Goal: Task Accomplishment & Management: Use online tool/utility

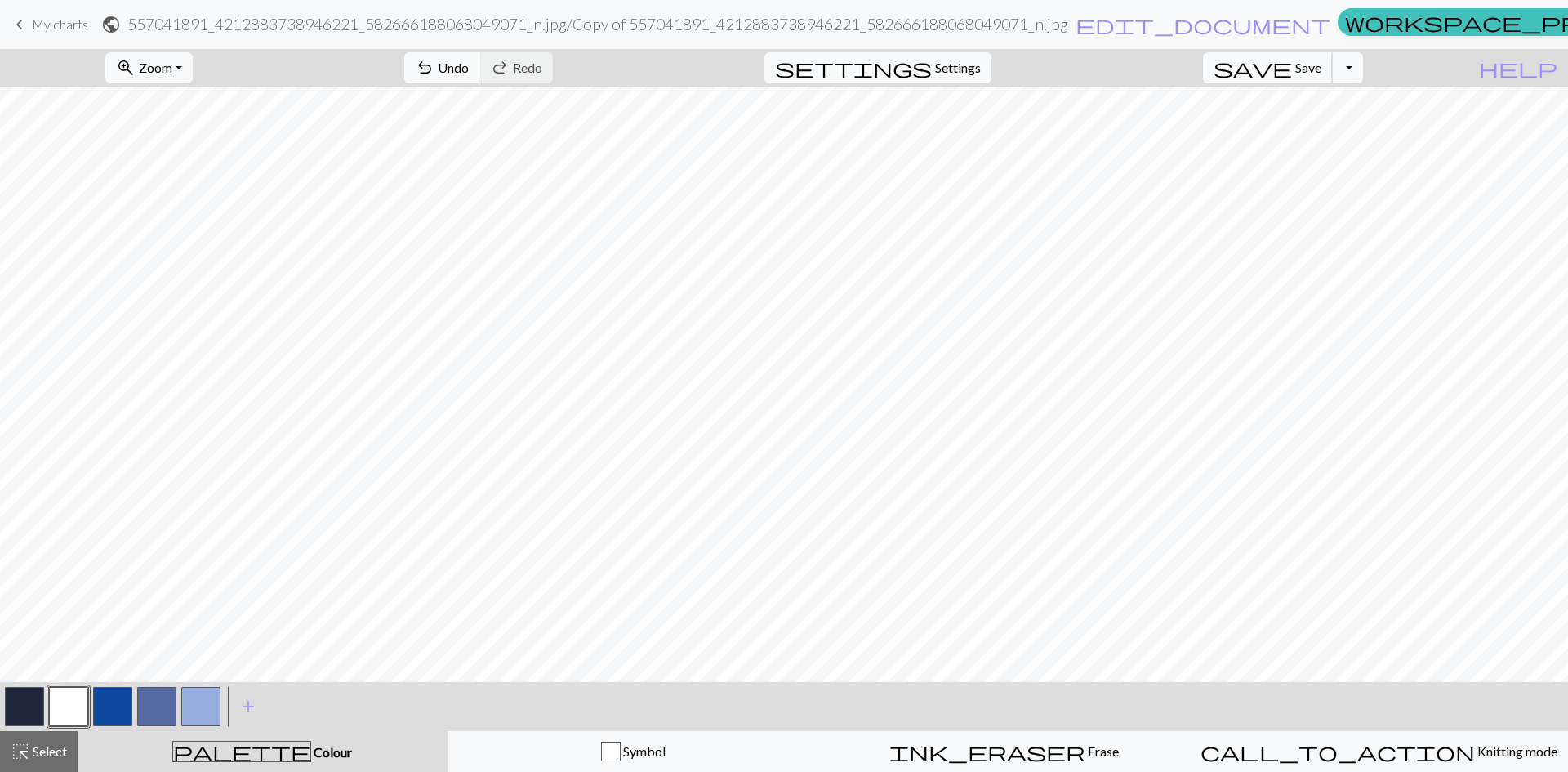
click at [1321, 71] on span "Save" at bounding box center [1309, 68] width 26 height 16
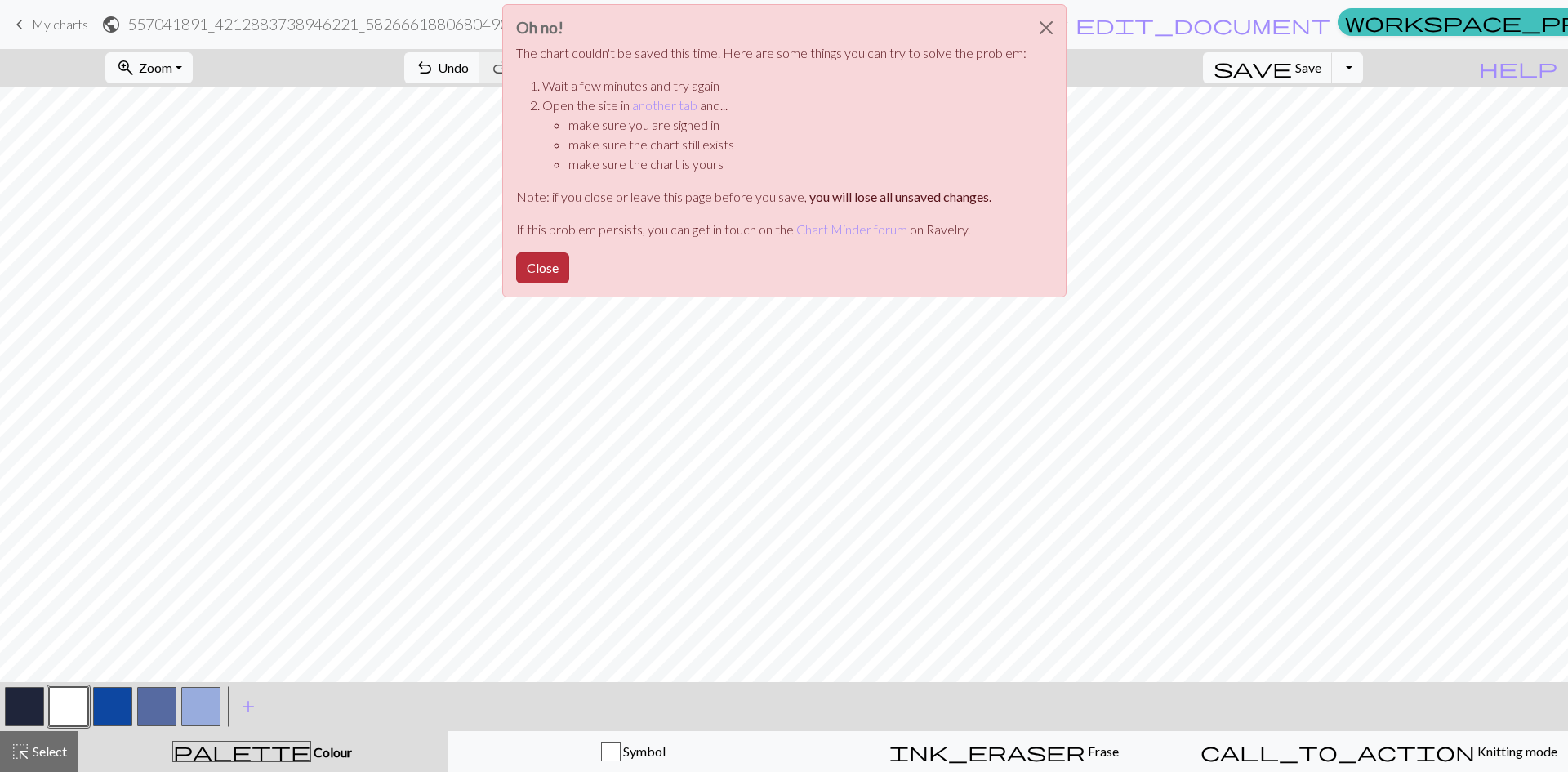
click at [551, 268] on button "Close" at bounding box center [543, 267] width 53 height 31
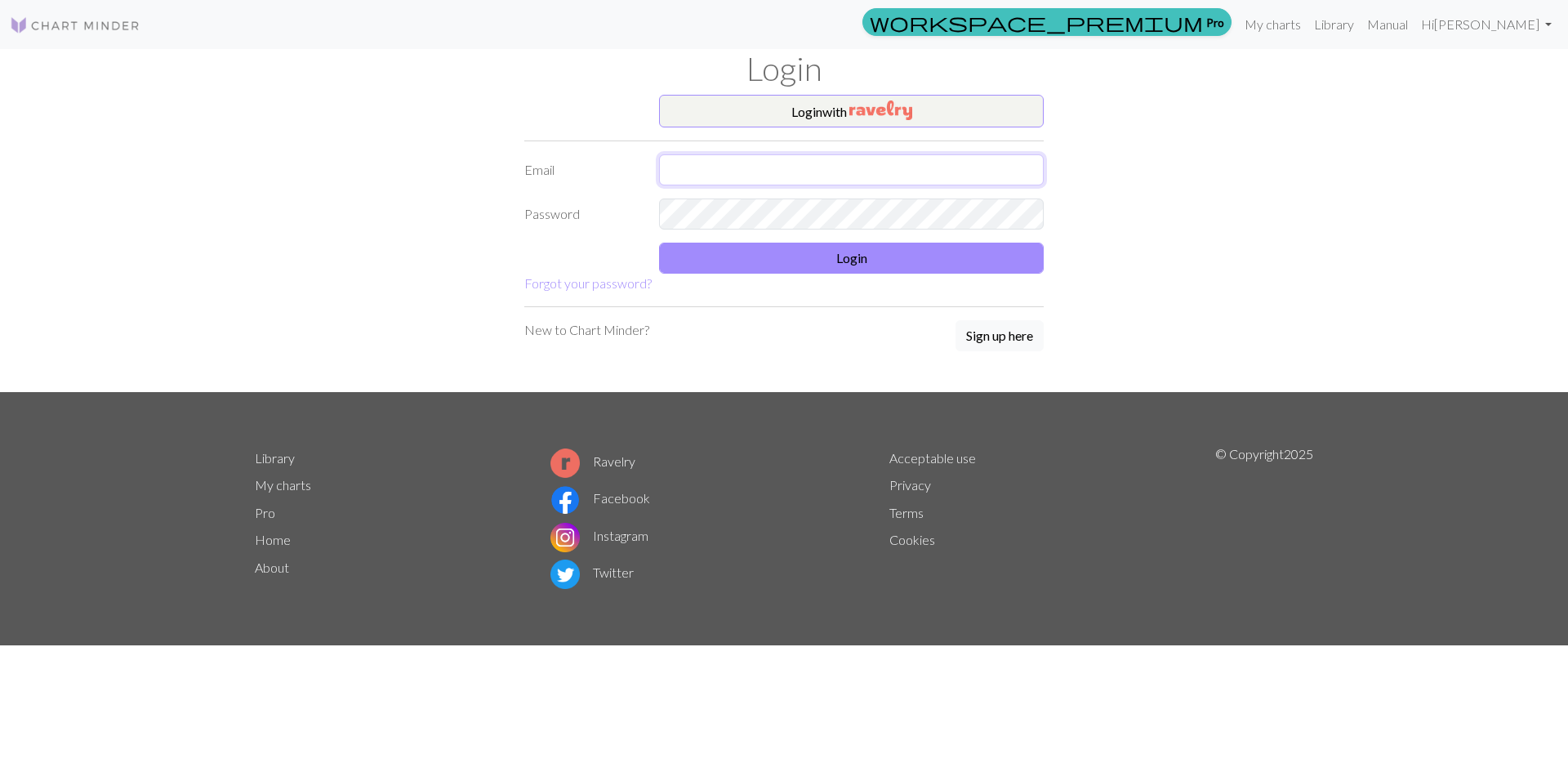
click at [856, 174] on input "text" at bounding box center [852, 169] width 385 height 31
type input "[EMAIL_ADDRESS][DOMAIN_NAME]"
click at [841, 255] on button "Login" at bounding box center [852, 258] width 385 height 31
click at [807, 169] on input "text" at bounding box center [852, 169] width 385 height 31
type input "[EMAIL_ADDRESS][DOMAIN_NAME]"
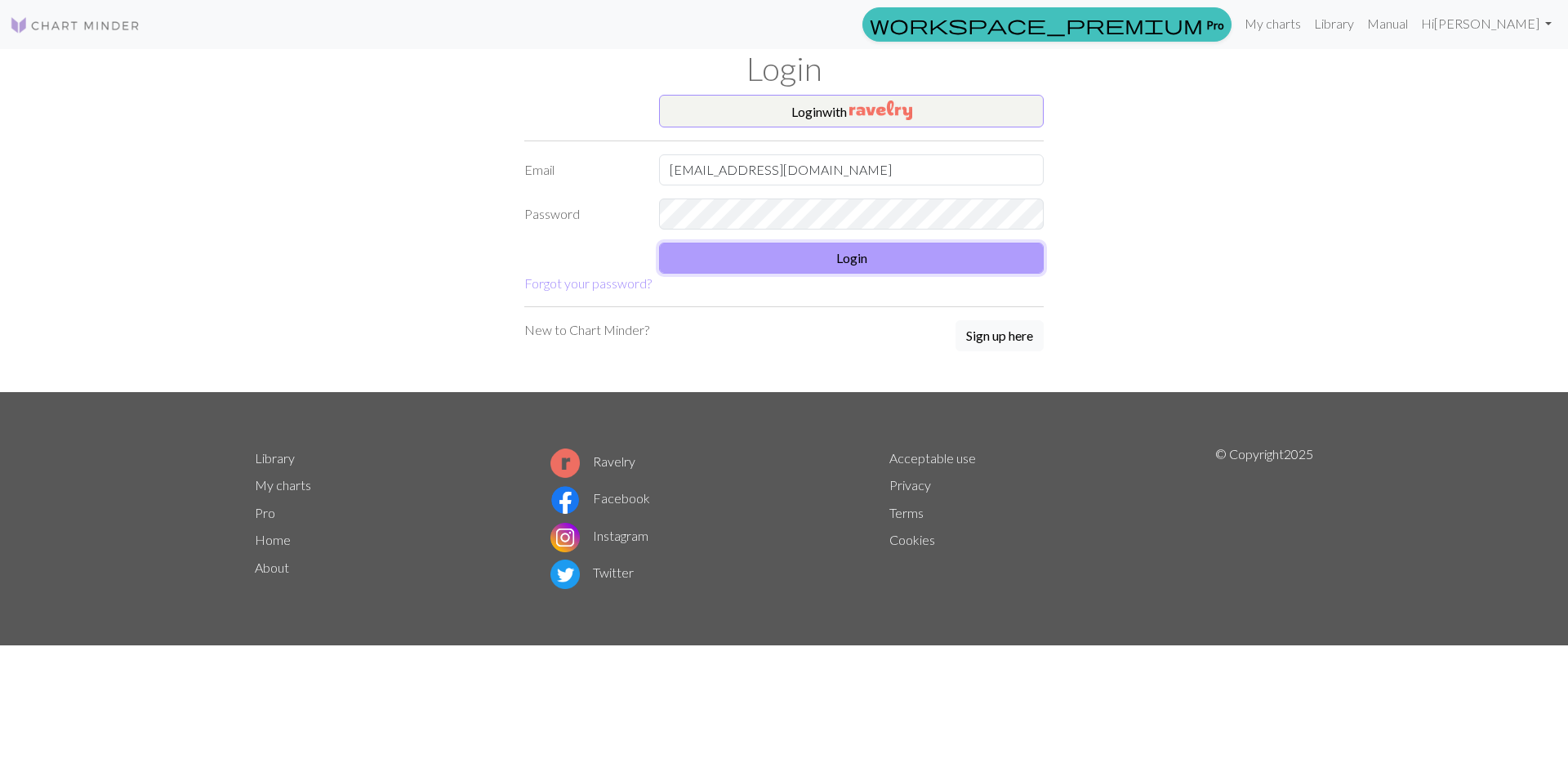
click at [830, 254] on button "Login" at bounding box center [852, 258] width 385 height 31
click at [841, 170] on input "text" at bounding box center [852, 169] width 385 height 31
type input "[EMAIL_ADDRESS][DOMAIN_NAME]"
click at [819, 254] on button "Login" at bounding box center [852, 258] width 385 height 31
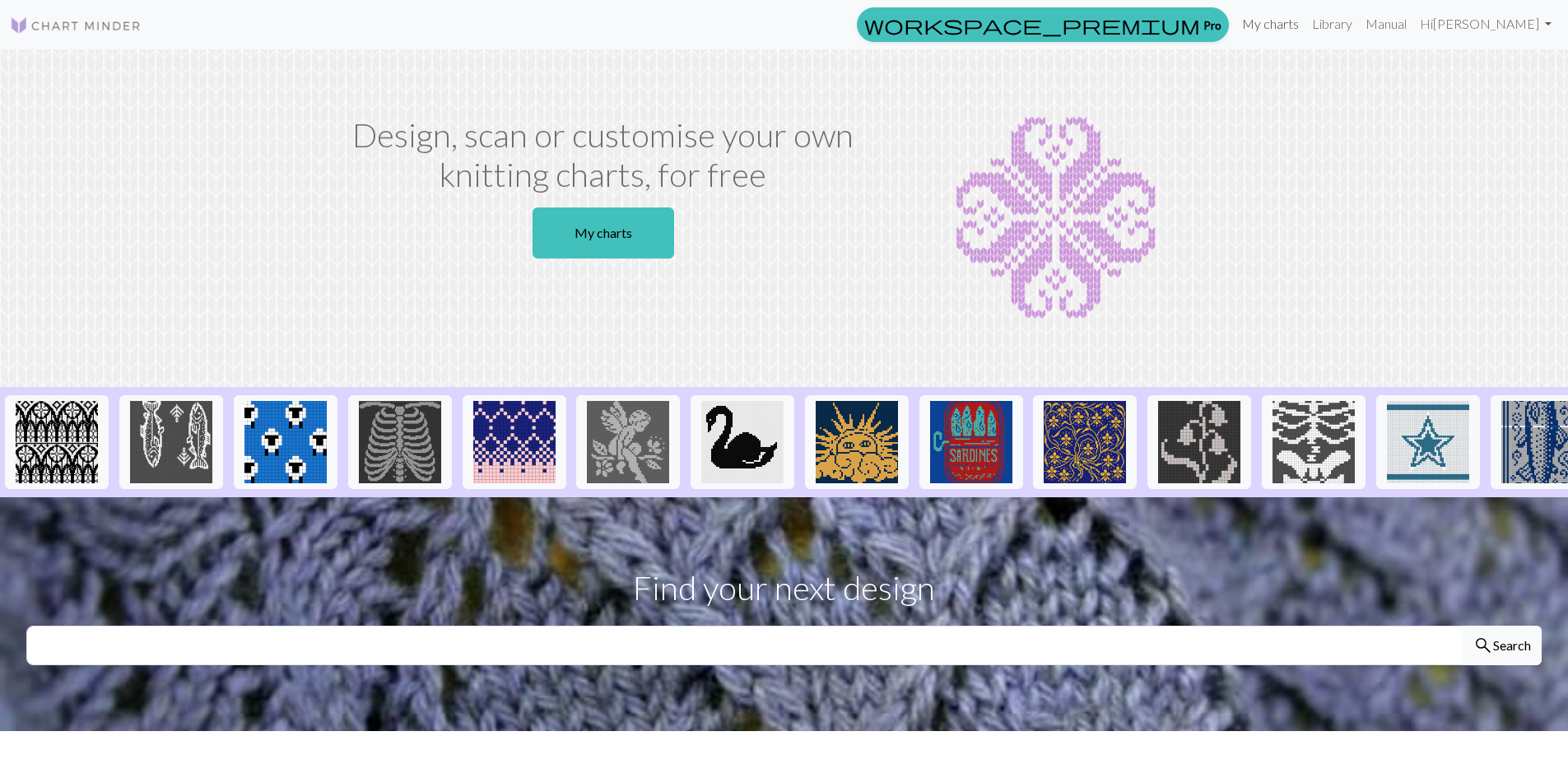
click at [1306, 26] on link "My charts" at bounding box center [1270, 23] width 70 height 33
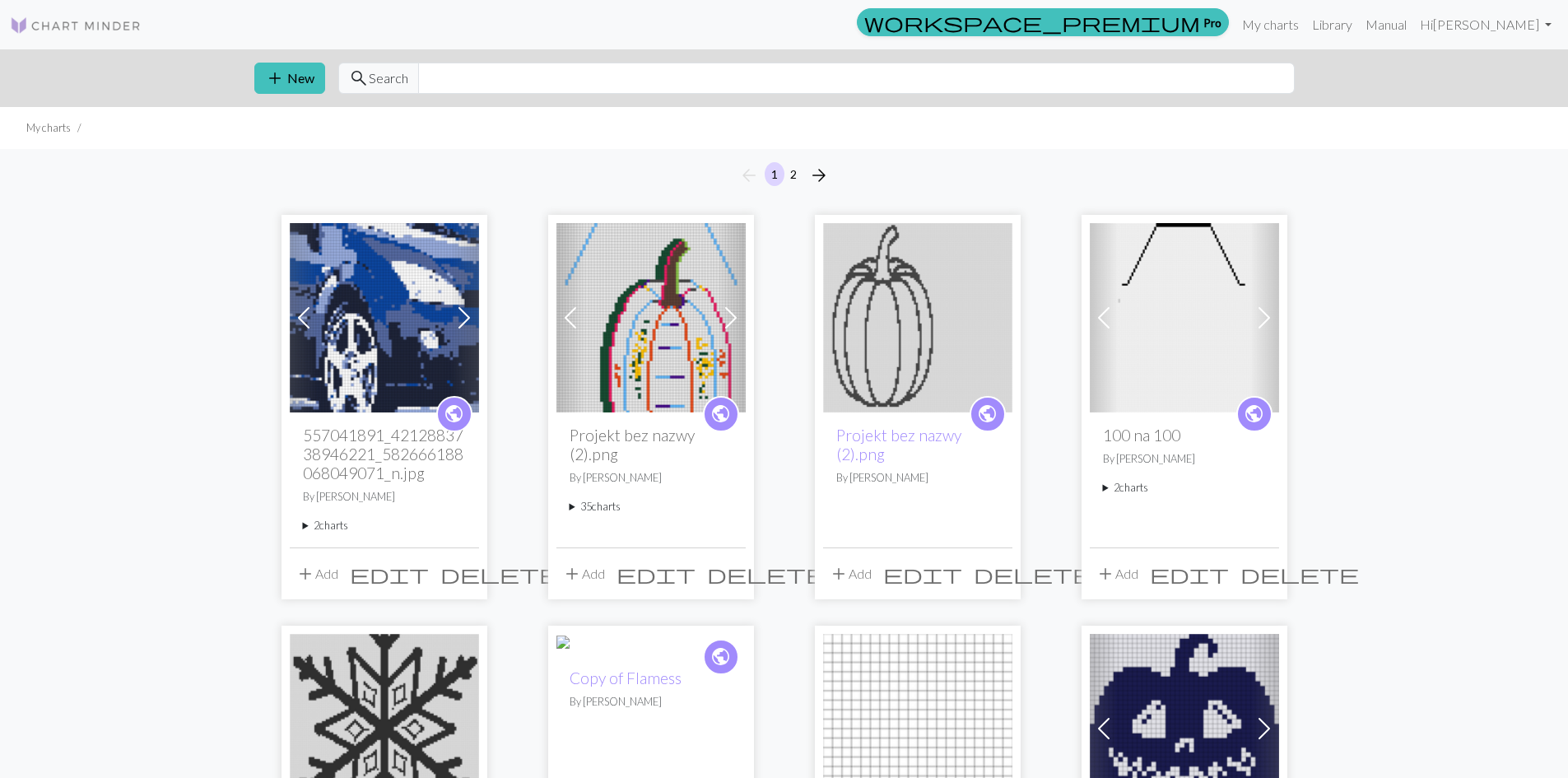
click at [392, 312] on img at bounding box center [384, 317] width 189 height 189
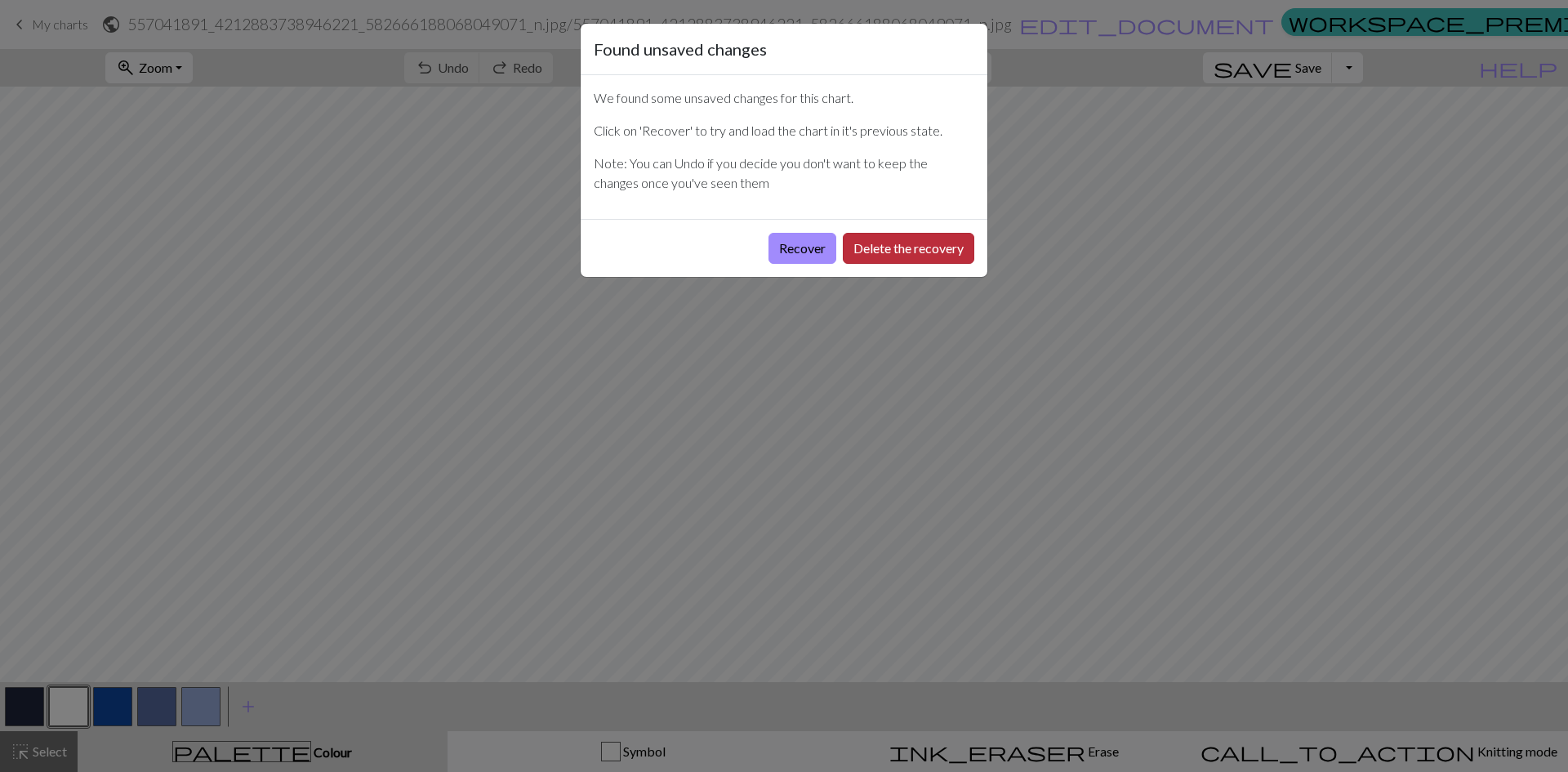
click at [904, 244] on button "Delete the recovery" at bounding box center [908, 248] width 131 height 31
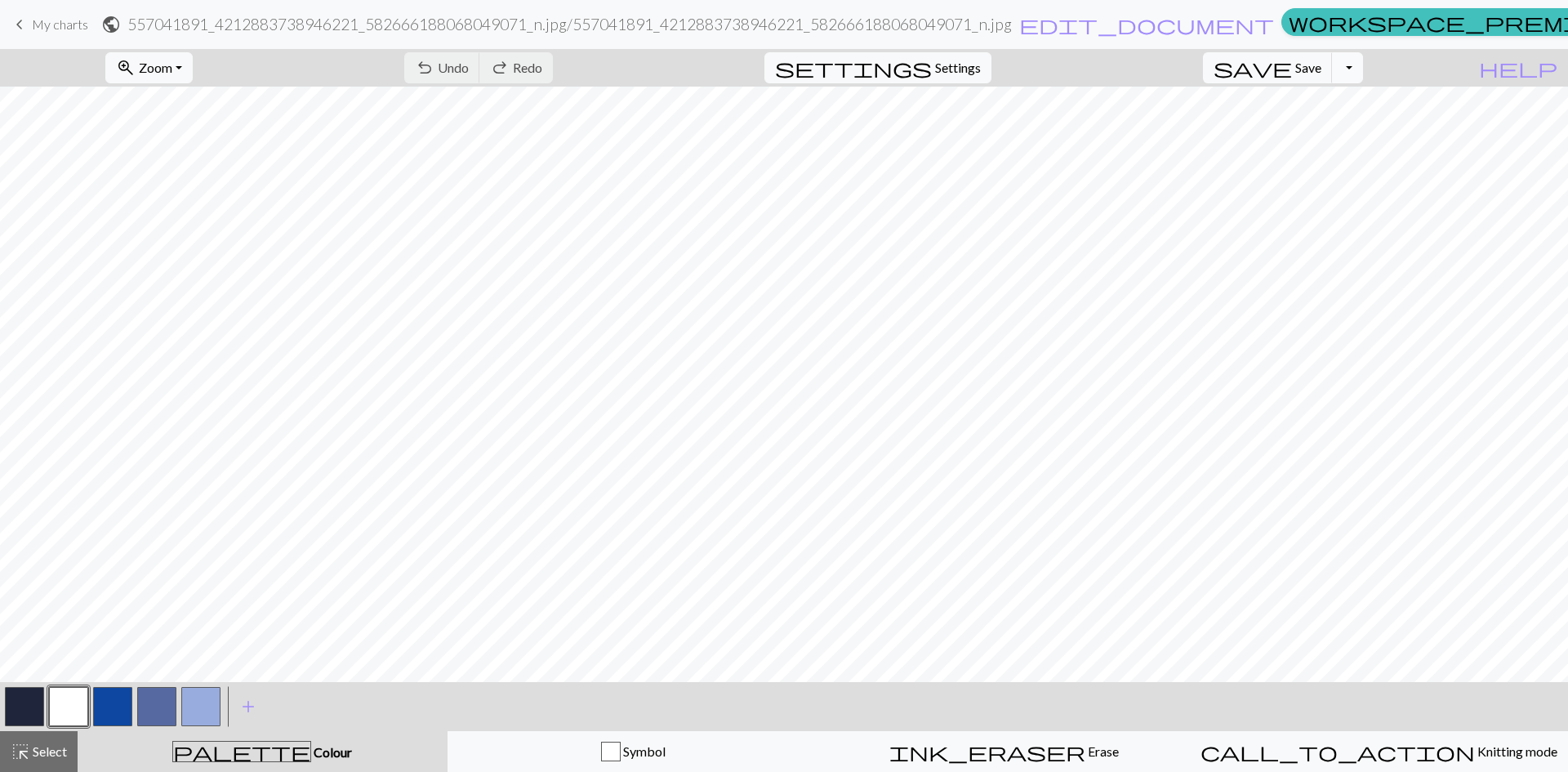
click at [1363, 71] on button "Toggle Dropdown" at bounding box center [1347, 67] width 31 height 31
click at [1324, 131] on button "save_alt Download" at bounding box center [1227, 130] width 269 height 26
click at [753, 50] on button "Download" at bounding box center [745, 53] width 79 height 31
